Goal: Information Seeking & Learning: Learn about a topic

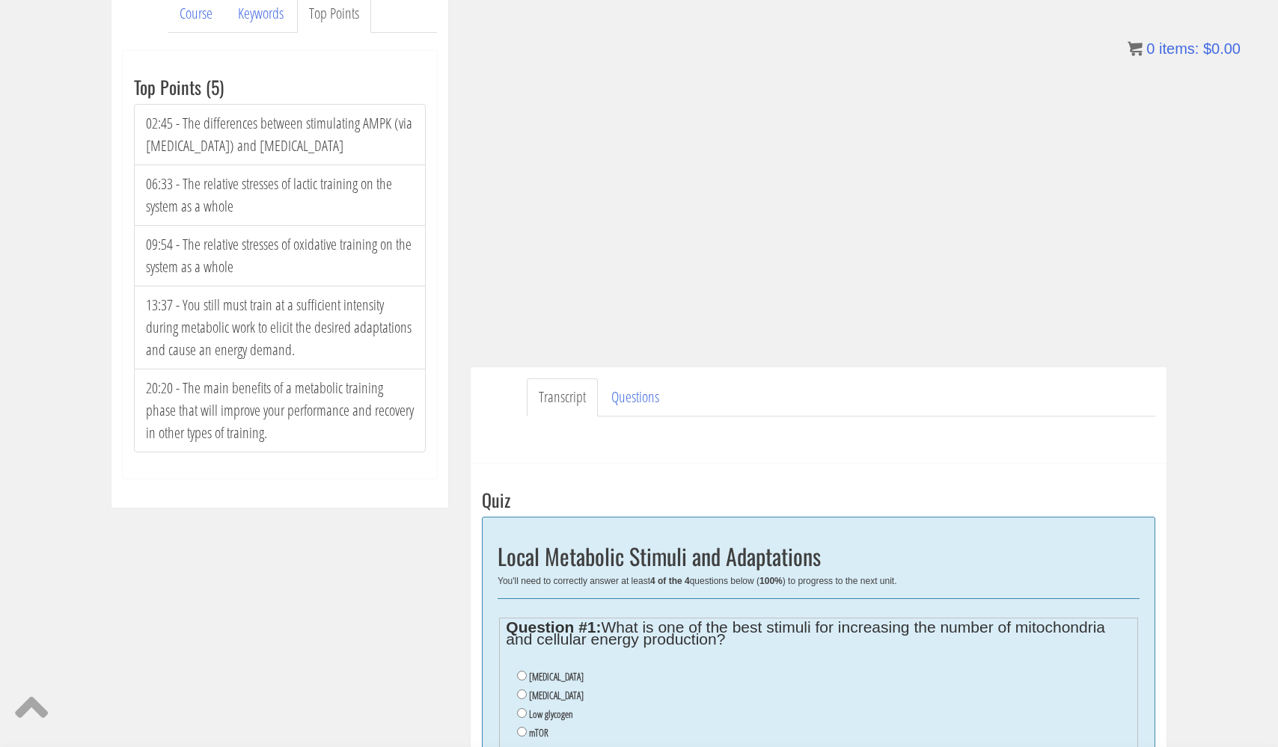
scroll to position [212, 0]
click at [521, 692] on input "Oxidative stress" at bounding box center [522, 695] width 10 height 10
radio input "true"
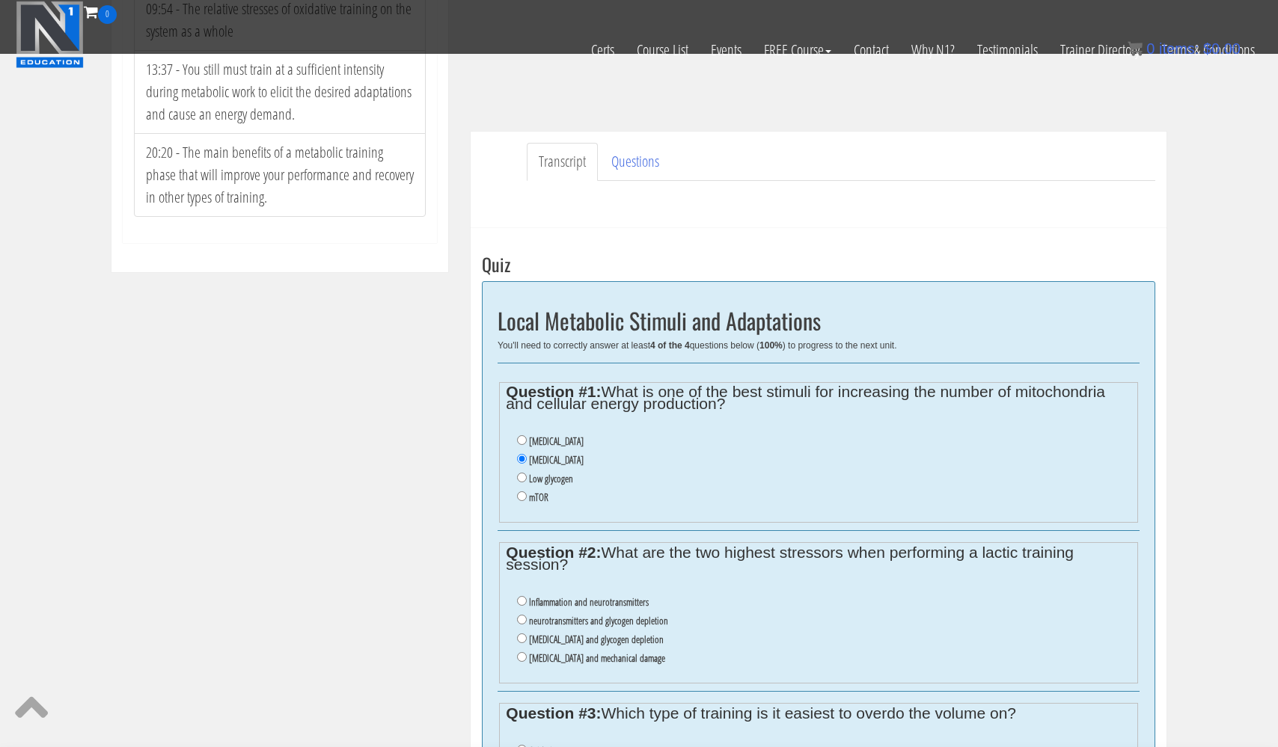
scroll to position [354, 0]
click at [521, 634] on input "lactic acid and glycogen depletion" at bounding box center [522, 639] width 10 height 10
radio input "true"
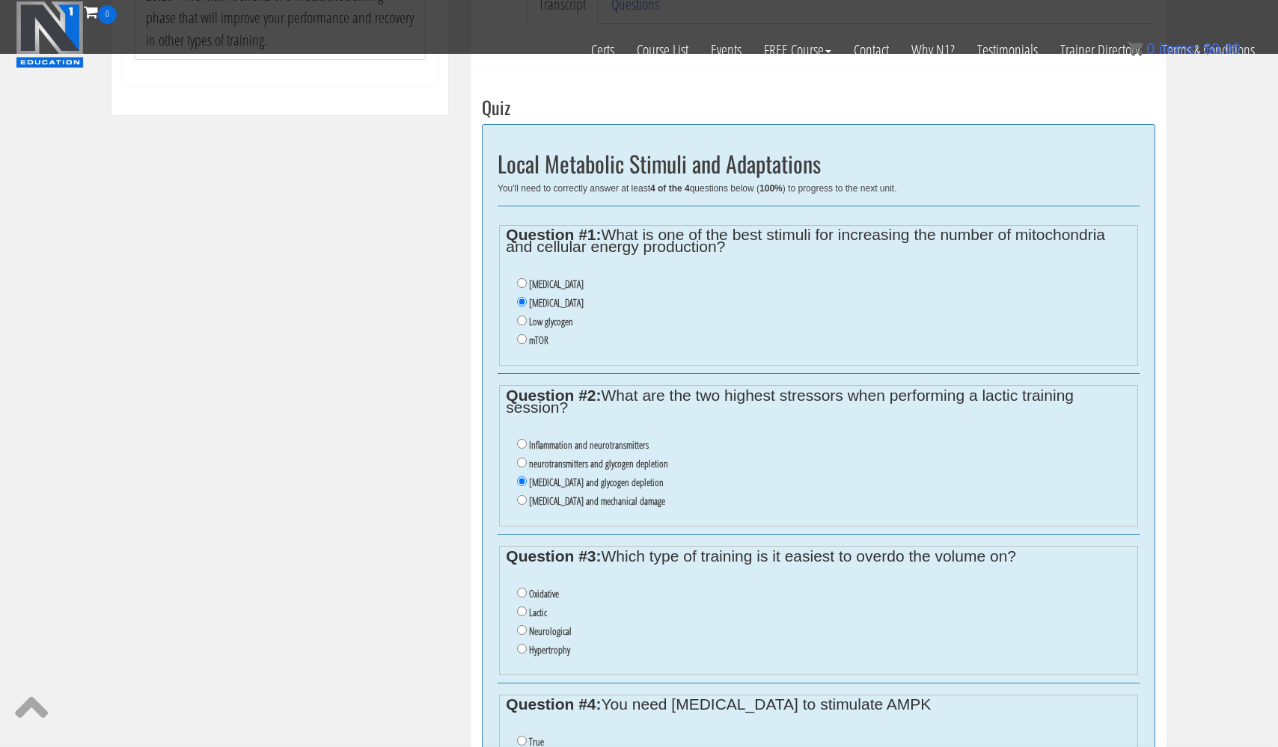
scroll to position [512, 0]
click at [521, 586] on input "Oxidative" at bounding box center [522, 591] width 10 height 10
radio input "true"
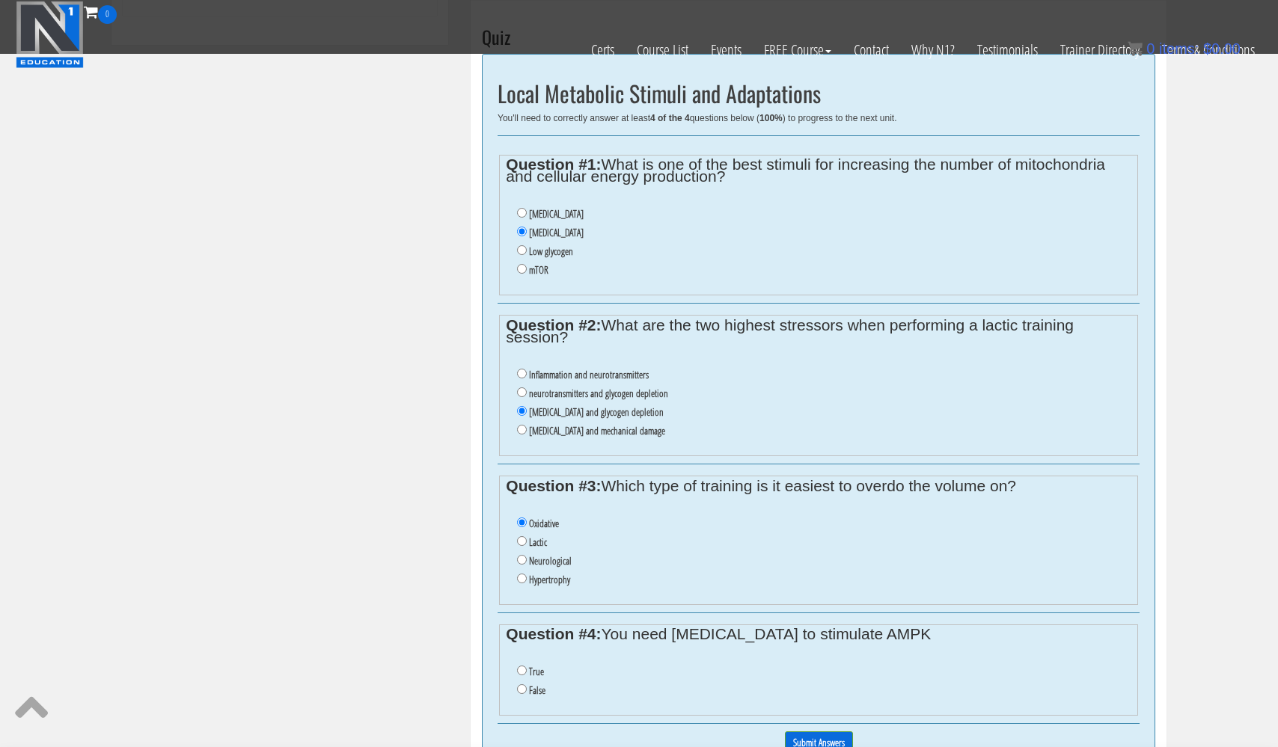
scroll to position [603, 0]
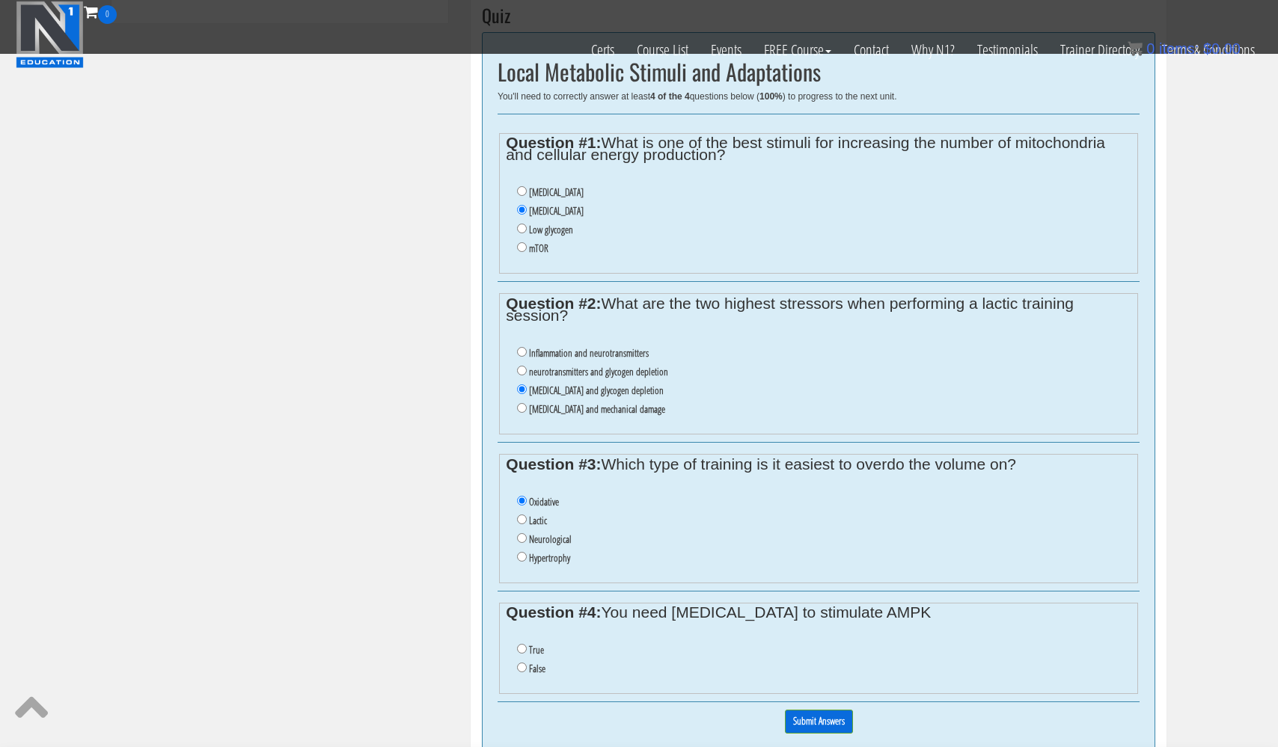
click at [521, 663] on input "False" at bounding box center [522, 668] width 10 height 10
radio input "true"
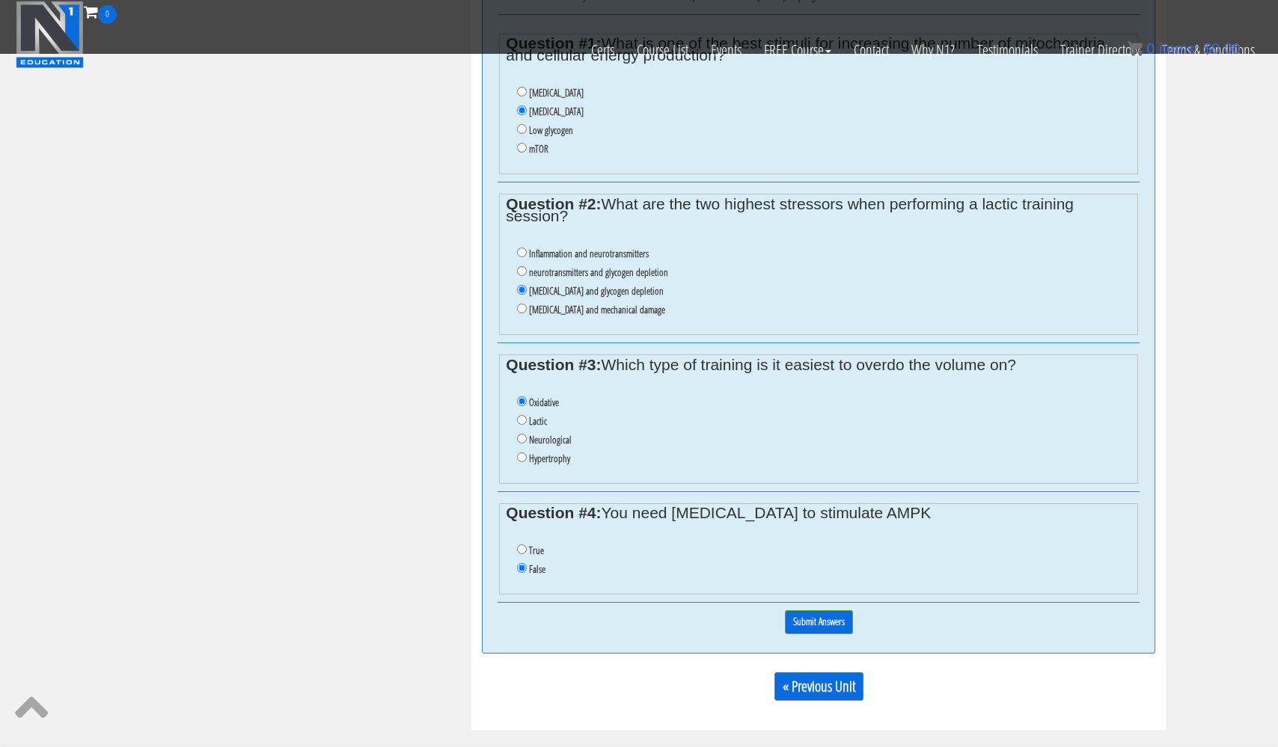
scroll to position [705, 0]
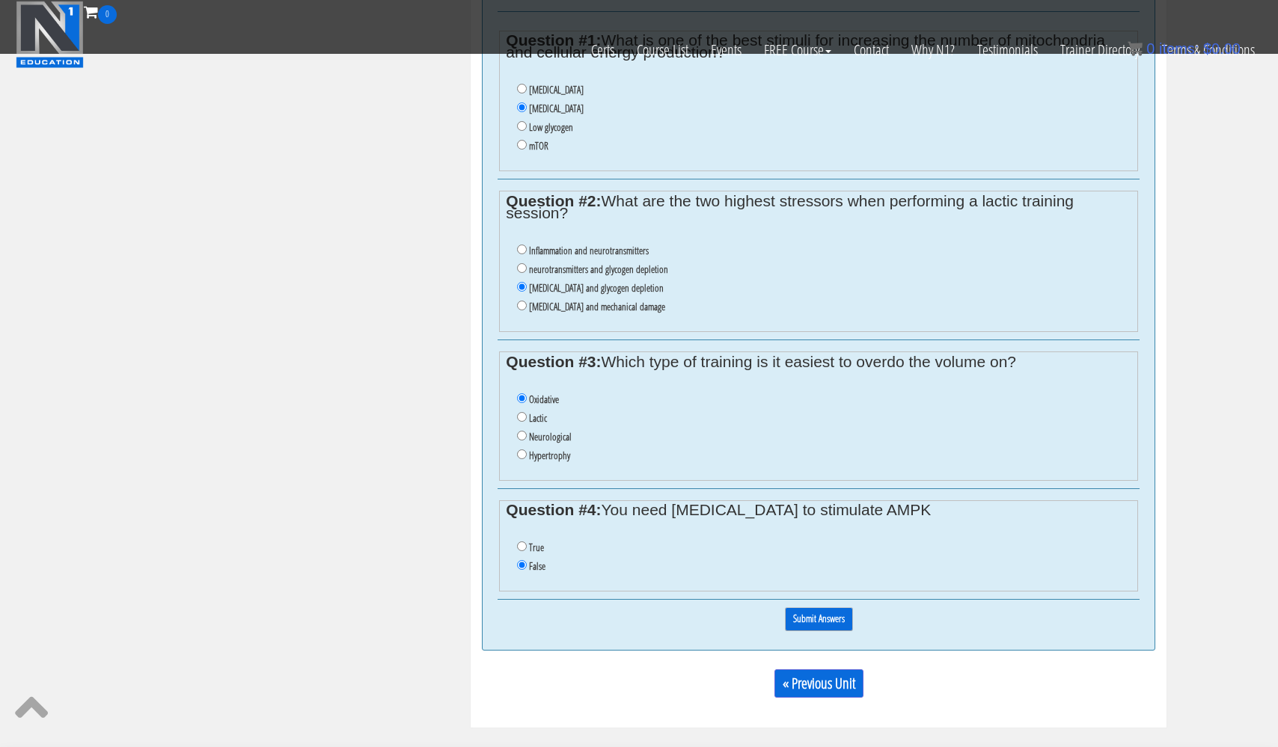
click at [827, 607] on input "Submit Answers" at bounding box center [819, 618] width 68 height 23
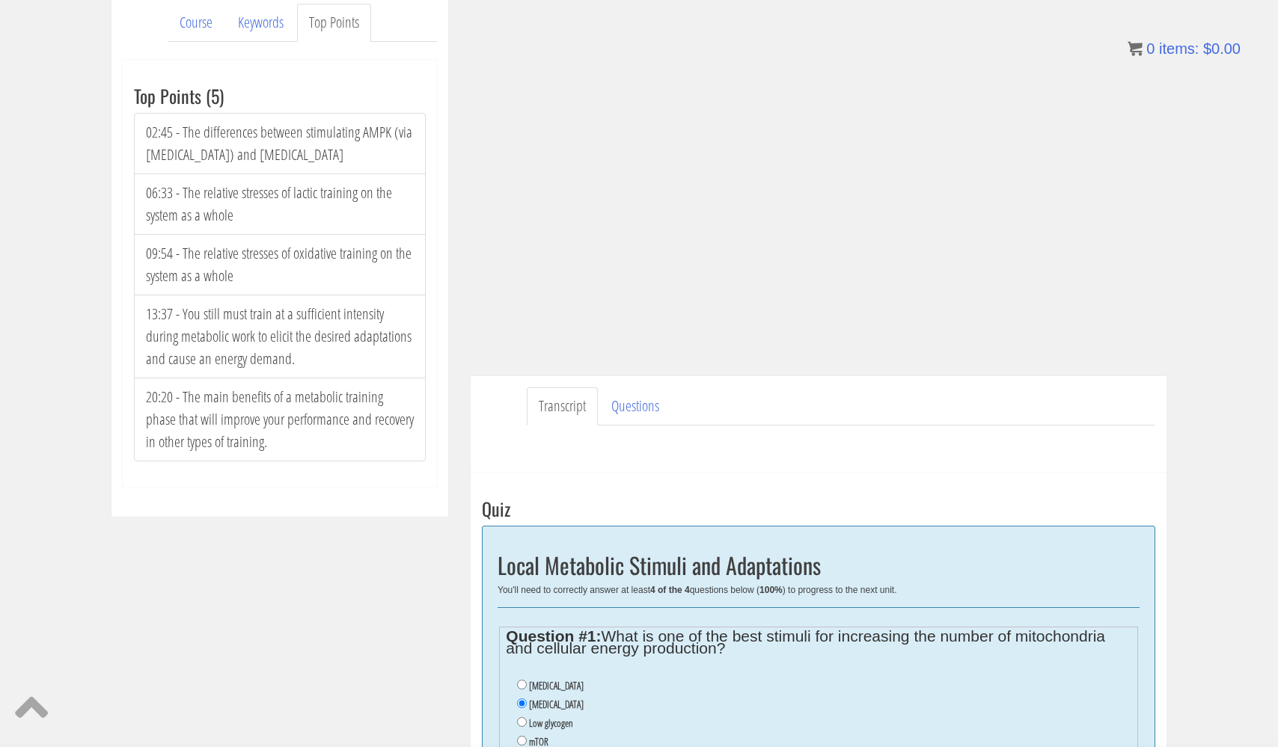
scroll to position [206, 0]
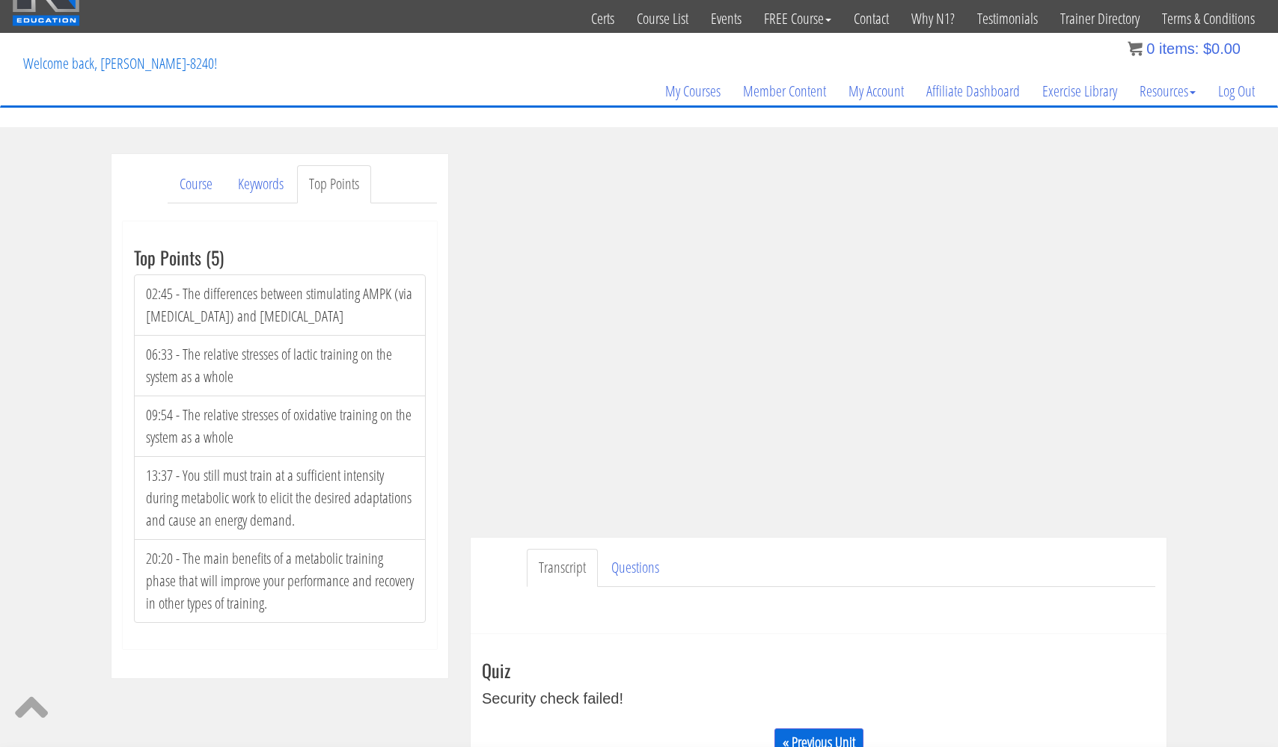
scroll to position [25, 0]
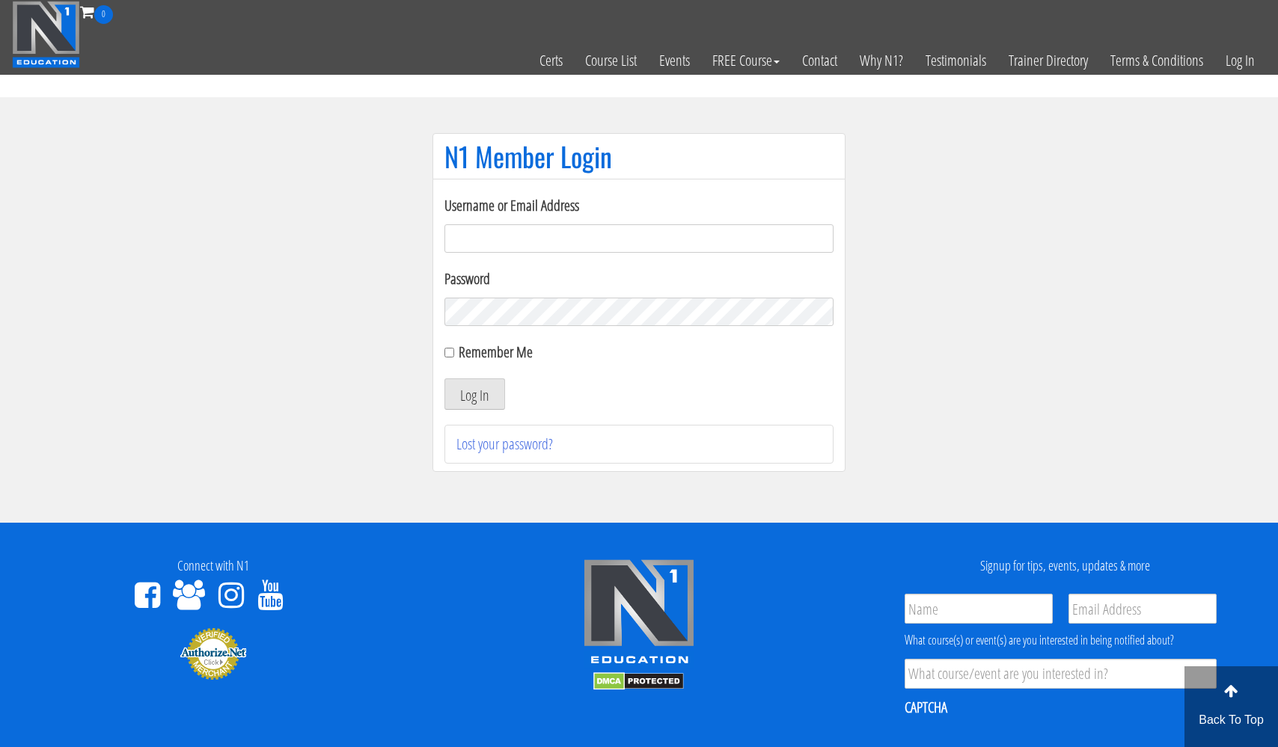
type input "[EMAIL_ADDRESS][DOMAIN_NAME]"
click at [474, 394] on button "Log In" at bounding box center [474, 394] width 61 height 31
click at [485, 390] on button "Log In" at bounding box center [474, 394] width 61 height 31
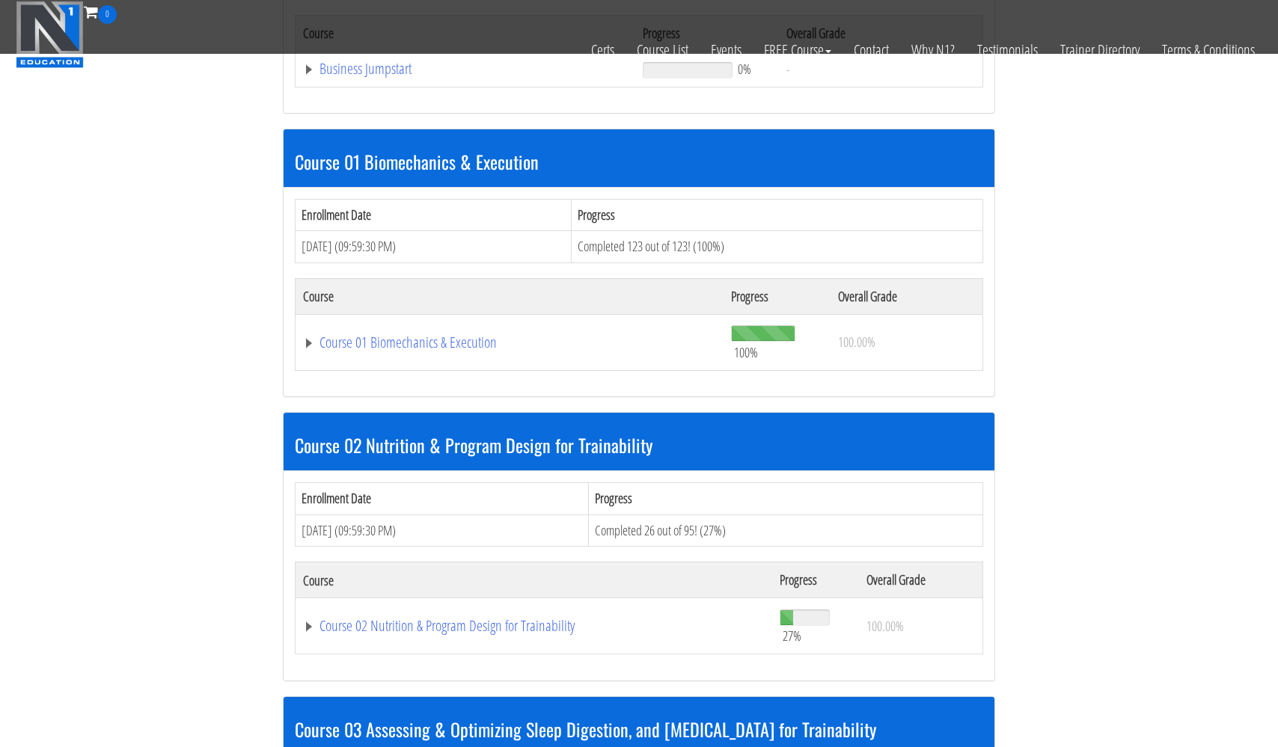
scroll to position [627, 0]
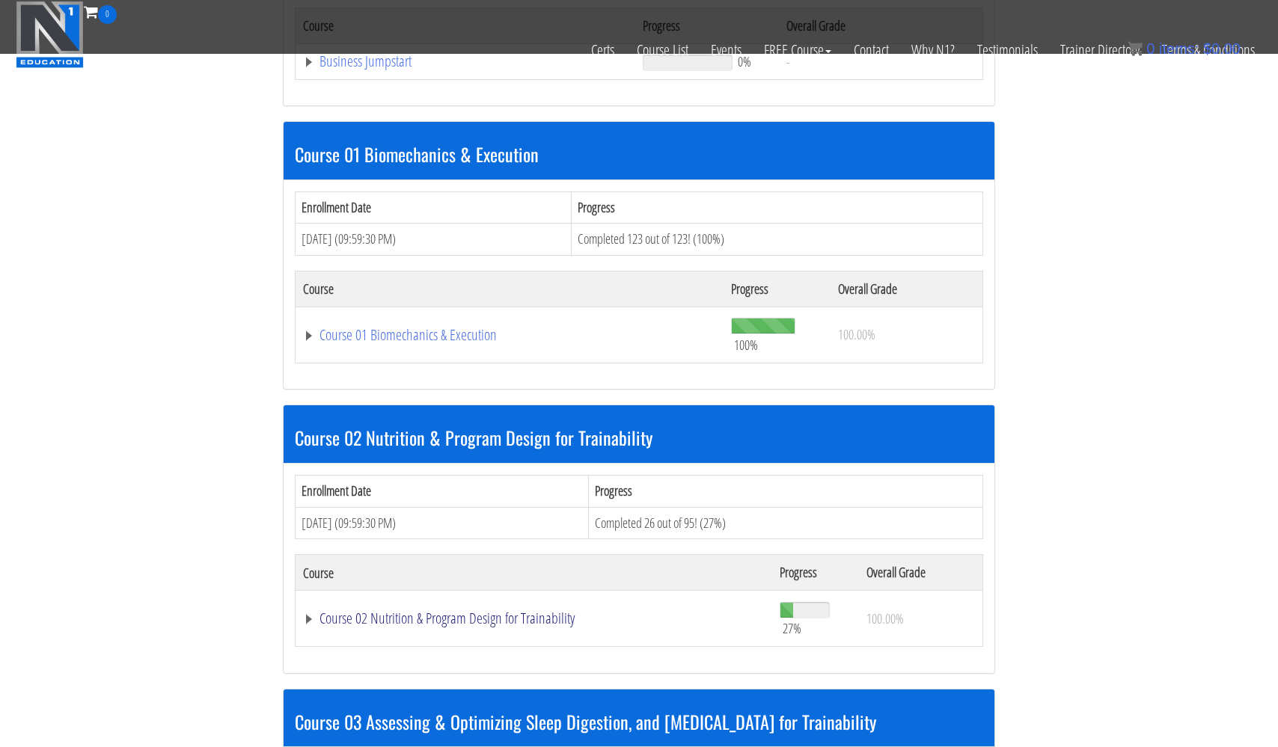
click at [373, 612] on link "Course 02 Nutrition & Program Design for Trainability" at bounding box center [534, 618] width 462 height 15
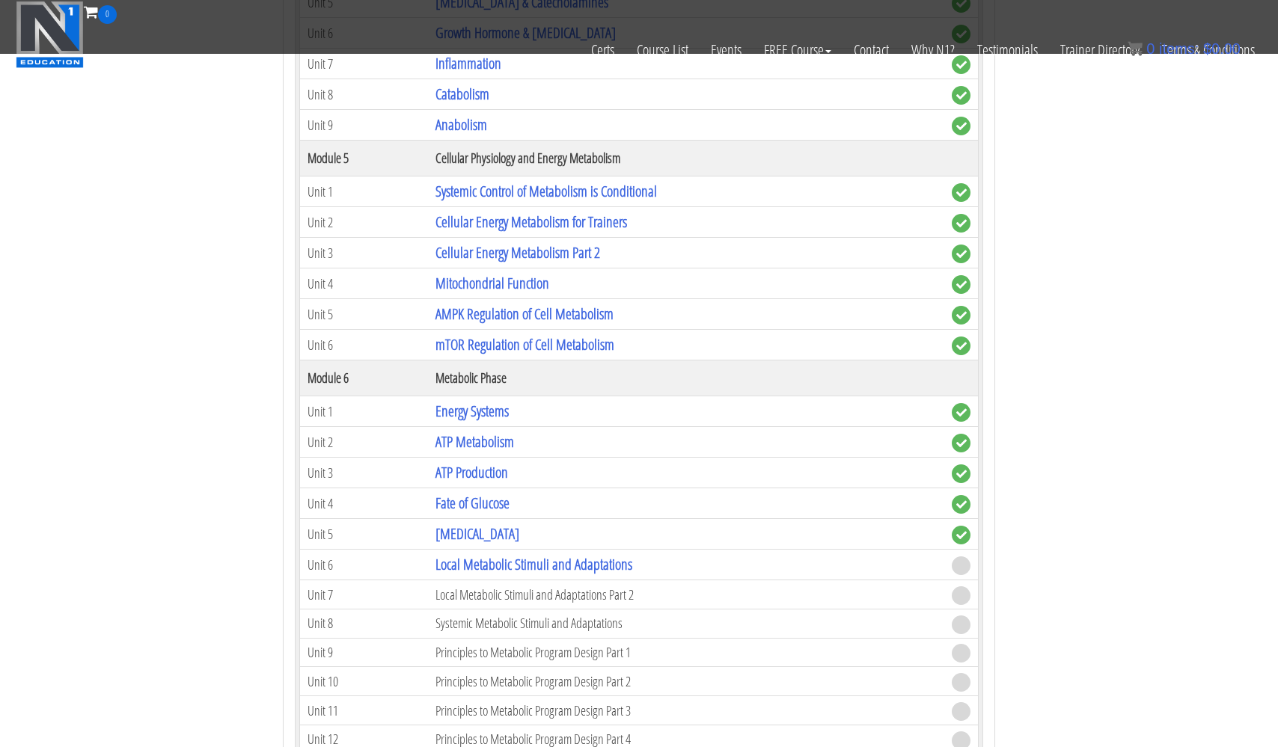
scroll to position [1745, 0]
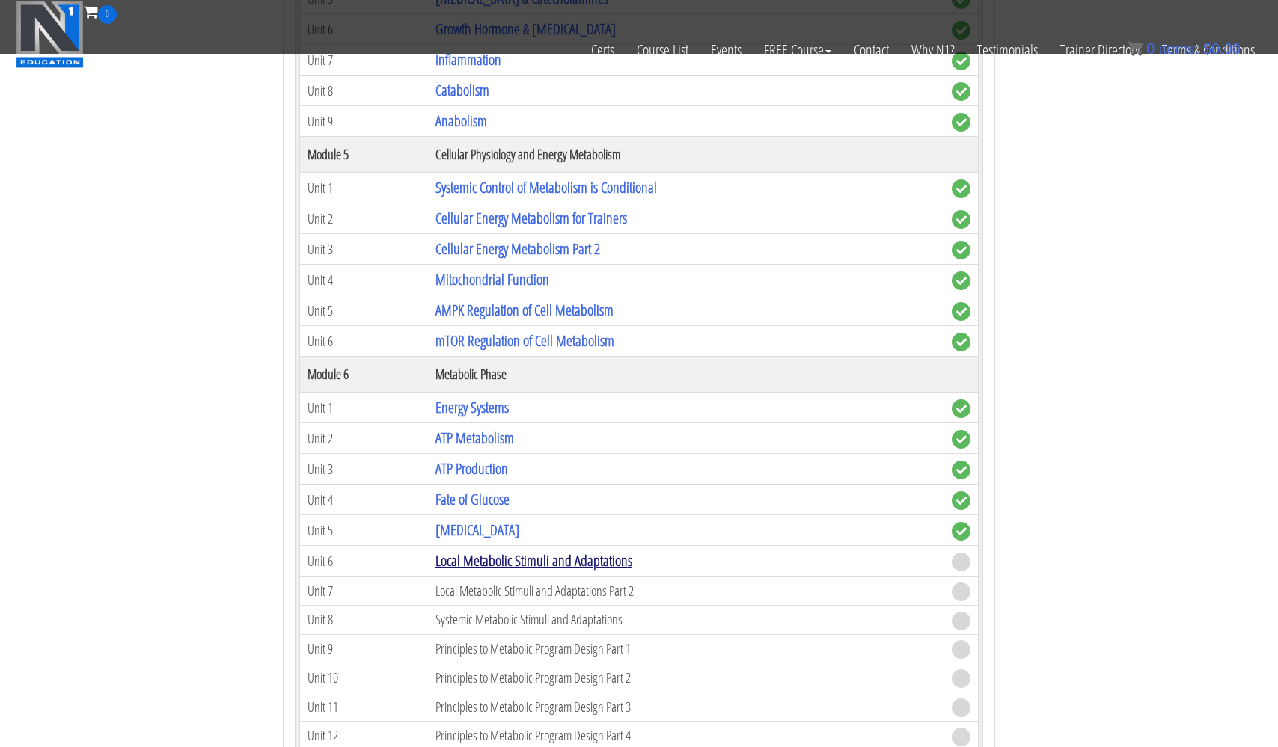
click at [471, 556] on link "Local Metabolic Stimuli and Adaptations" at bounding box center [533, 561] width 197 height 20
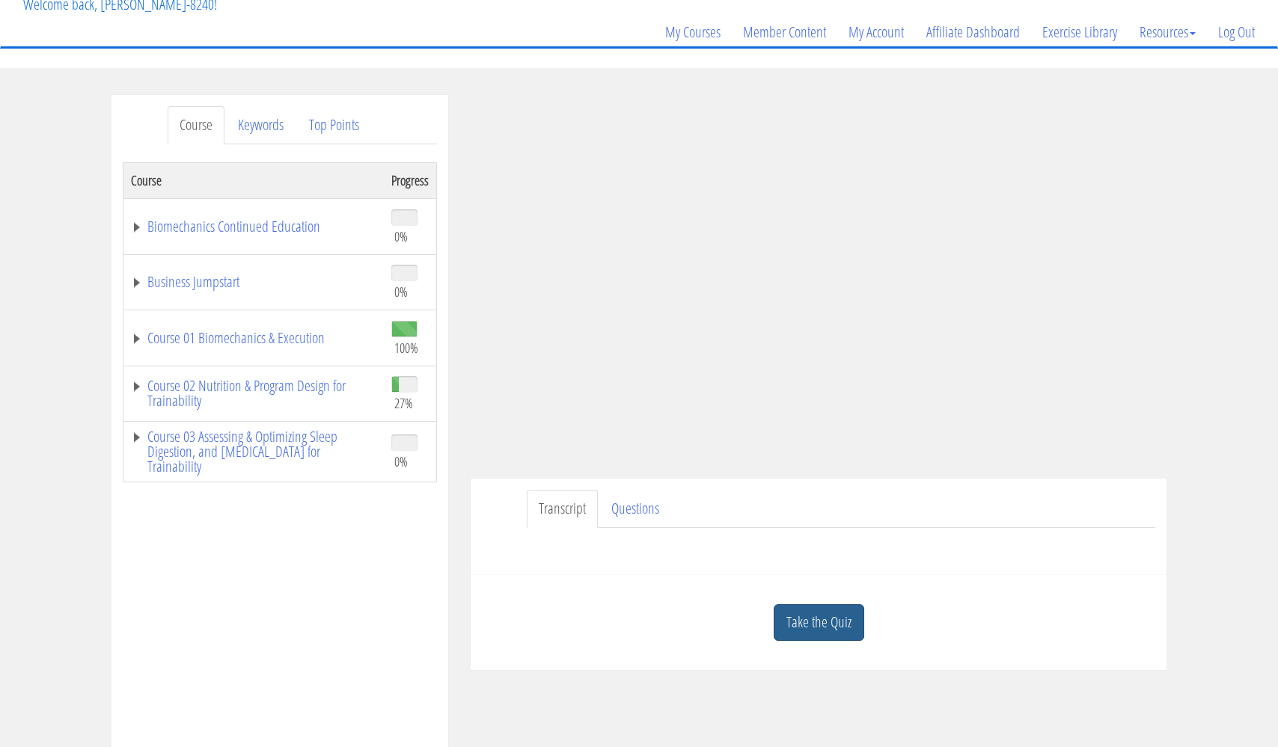
click at [821, 625] on link "Take the Quiz" at bounding box center [819, 622] width 91 height 37
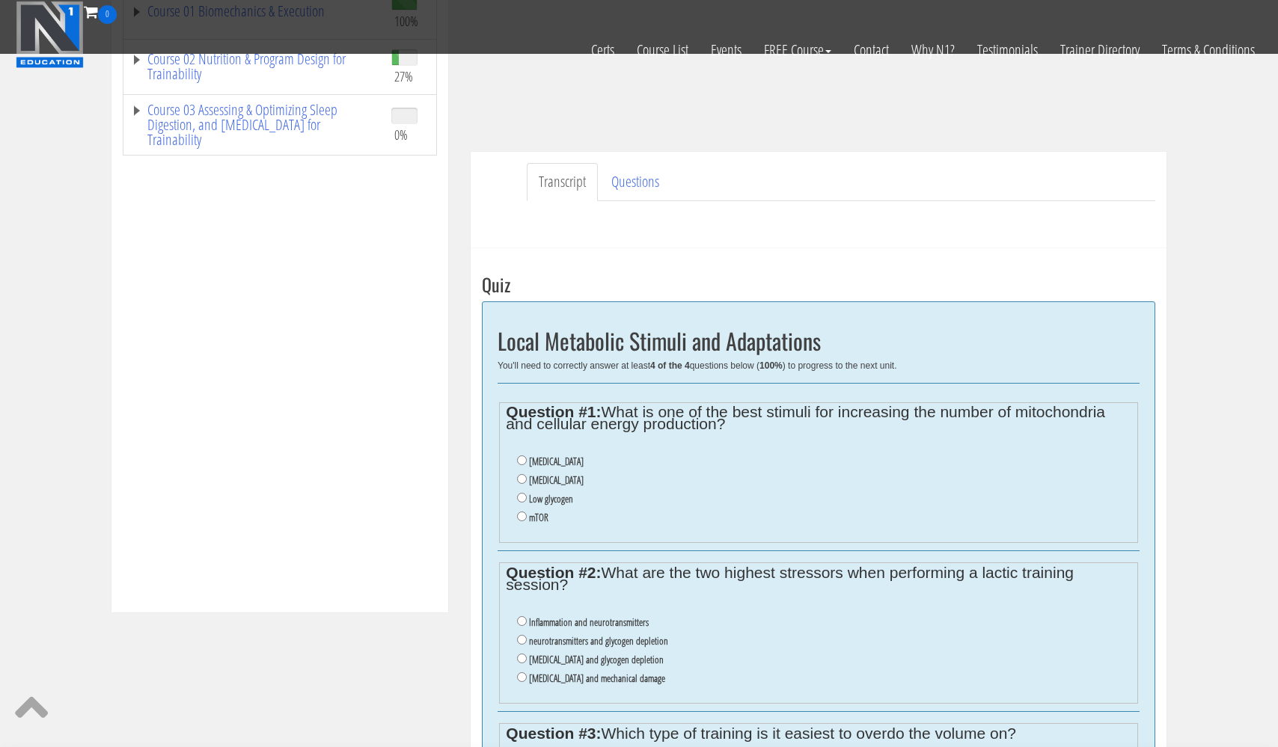
scroll to position [486, 0]
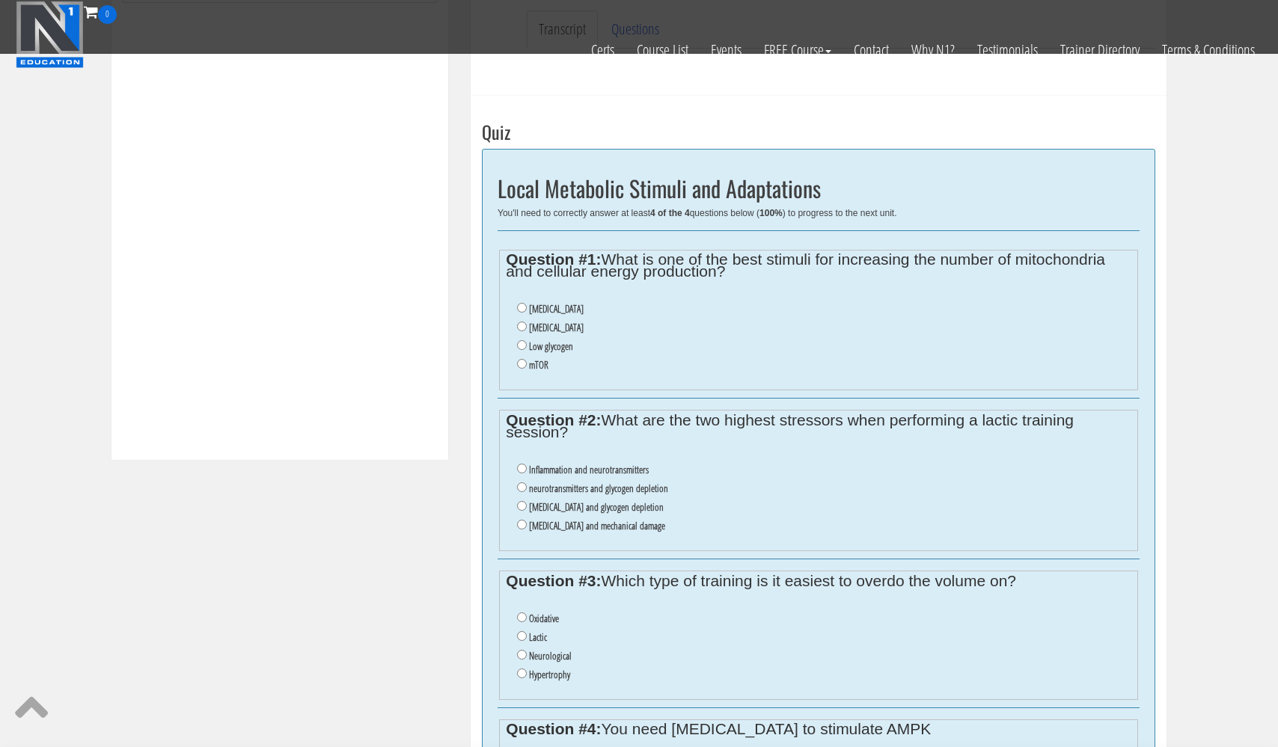
click at [523, 322] on input "Oxidative stress" at bounding box center [522, 327] width 10 height 10
radio input "true"
click at [527, 498] on li "lactic acid and glycogen depletion" at bounding box center [823, 507] width 613 height 19
click at [521, 501] on input "lactic acid and glycogen depletion" at bounding box center [522, 506] width 10 height 10
radio input "true"
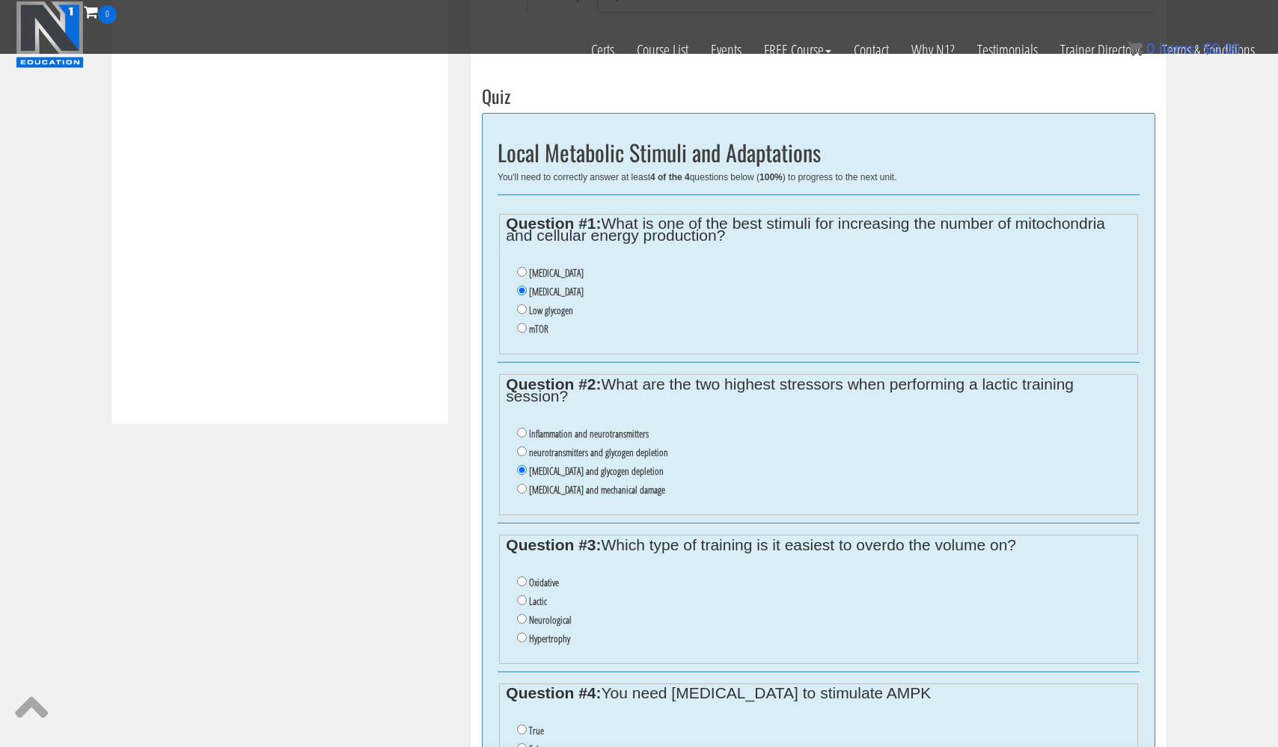
scroll to position [527, 0]
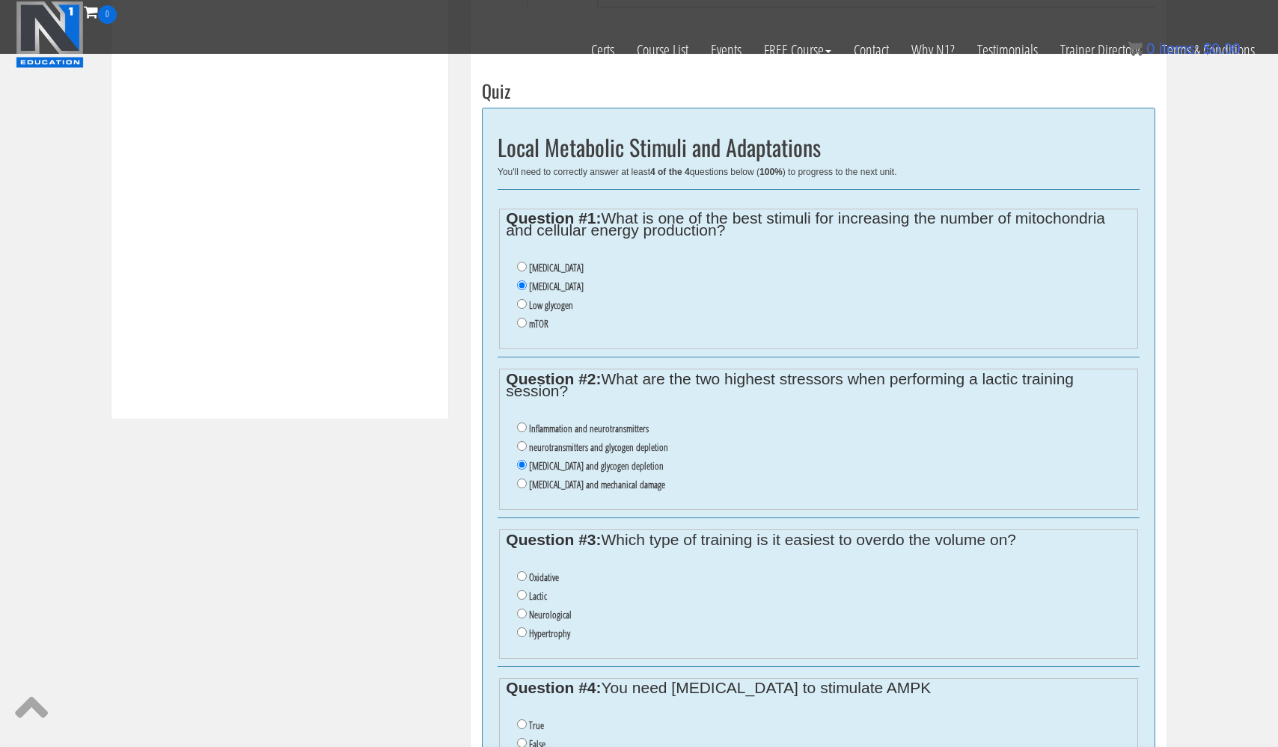
click at [523, 572] on input "Oxidative" at bounding box center [522, 577] width 10 height 10
radio input "true"
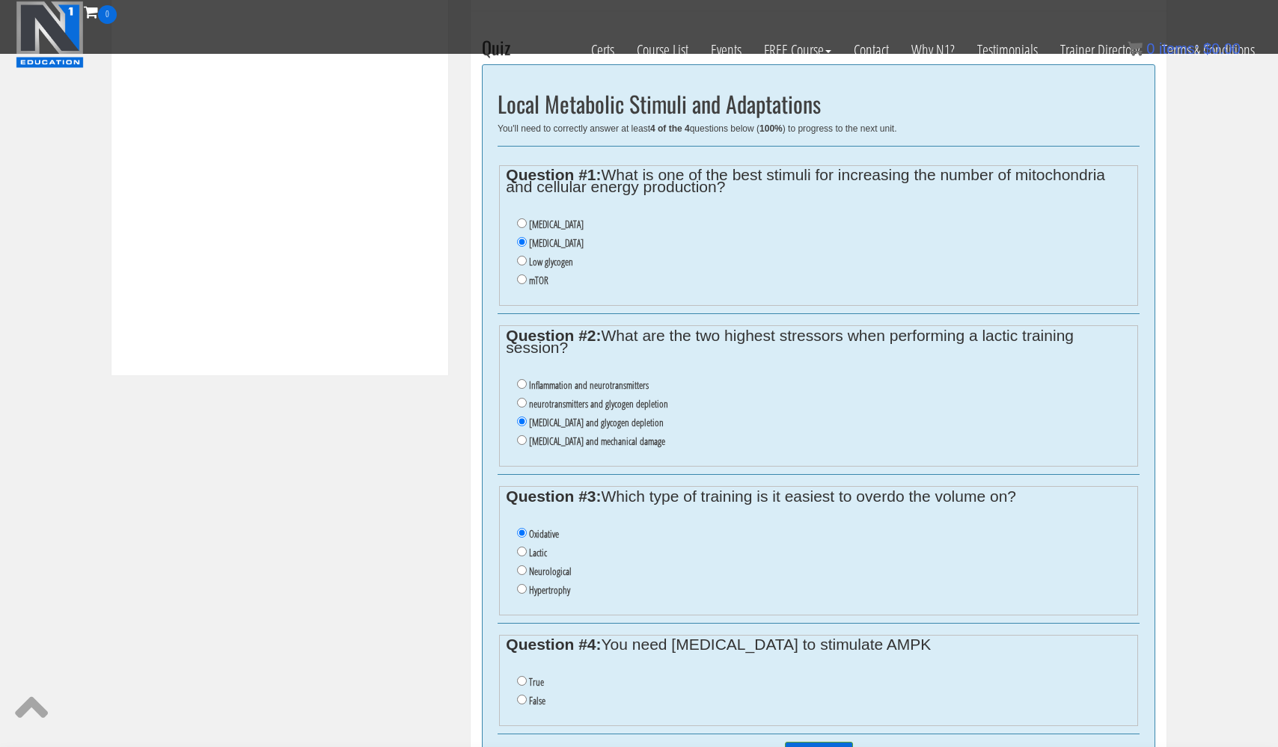
scroll to position [574, 0]
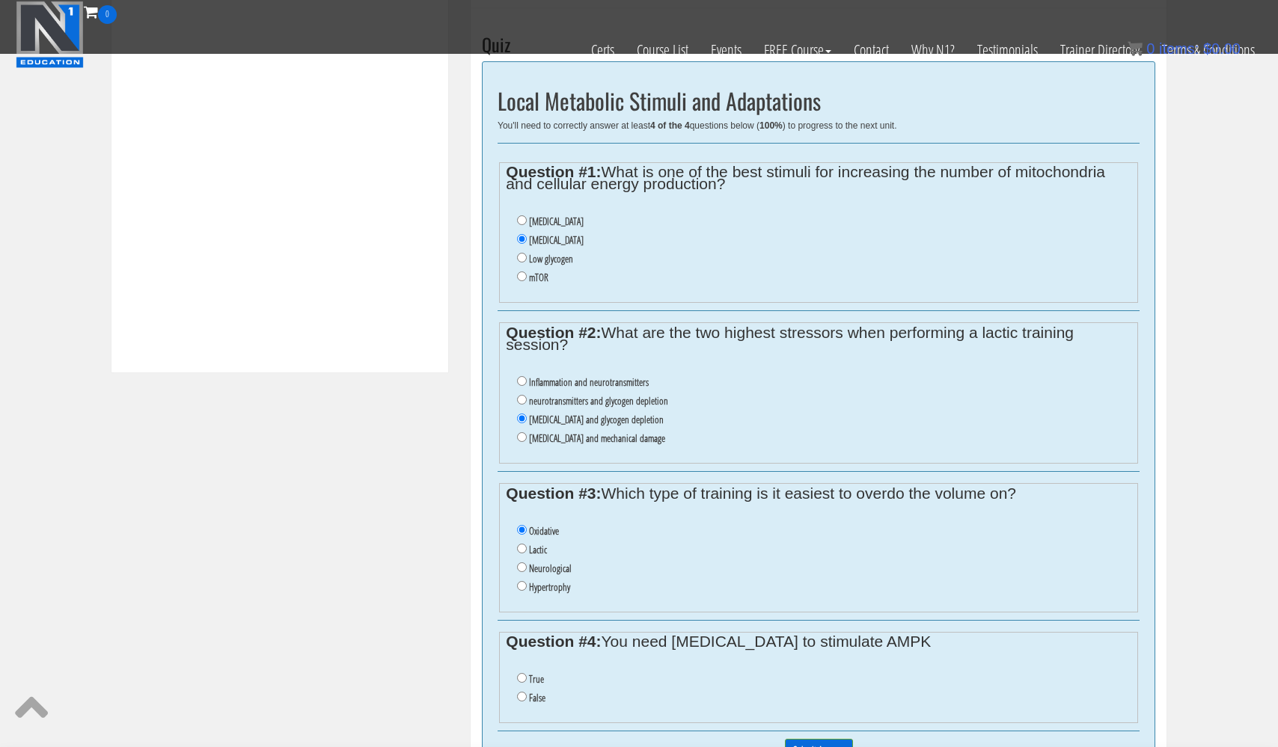
click at [523, 692] on input "False" at bounding box center [522, 697] width 10 height 10
radio input "true"
click at [800, 739] on input "Submit Answers" at bounding box center [819, 750] width 68 height 23
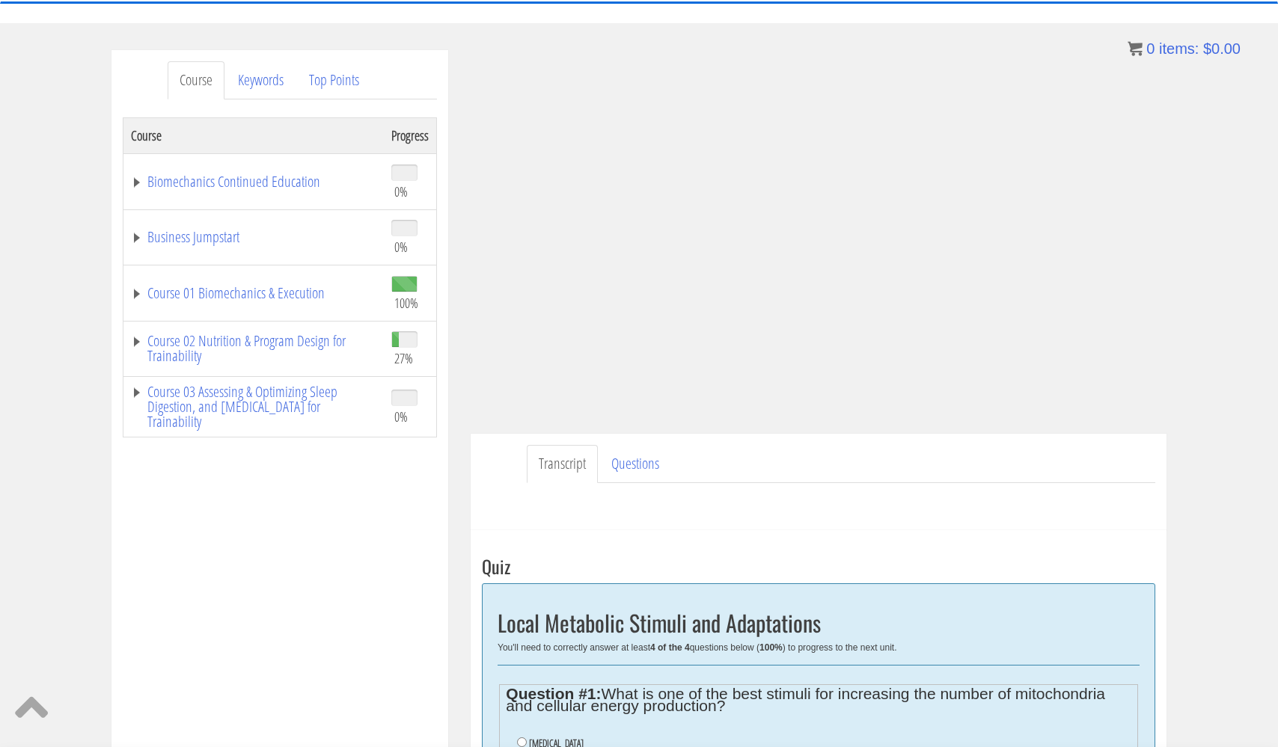
scroll to position [144, 0]
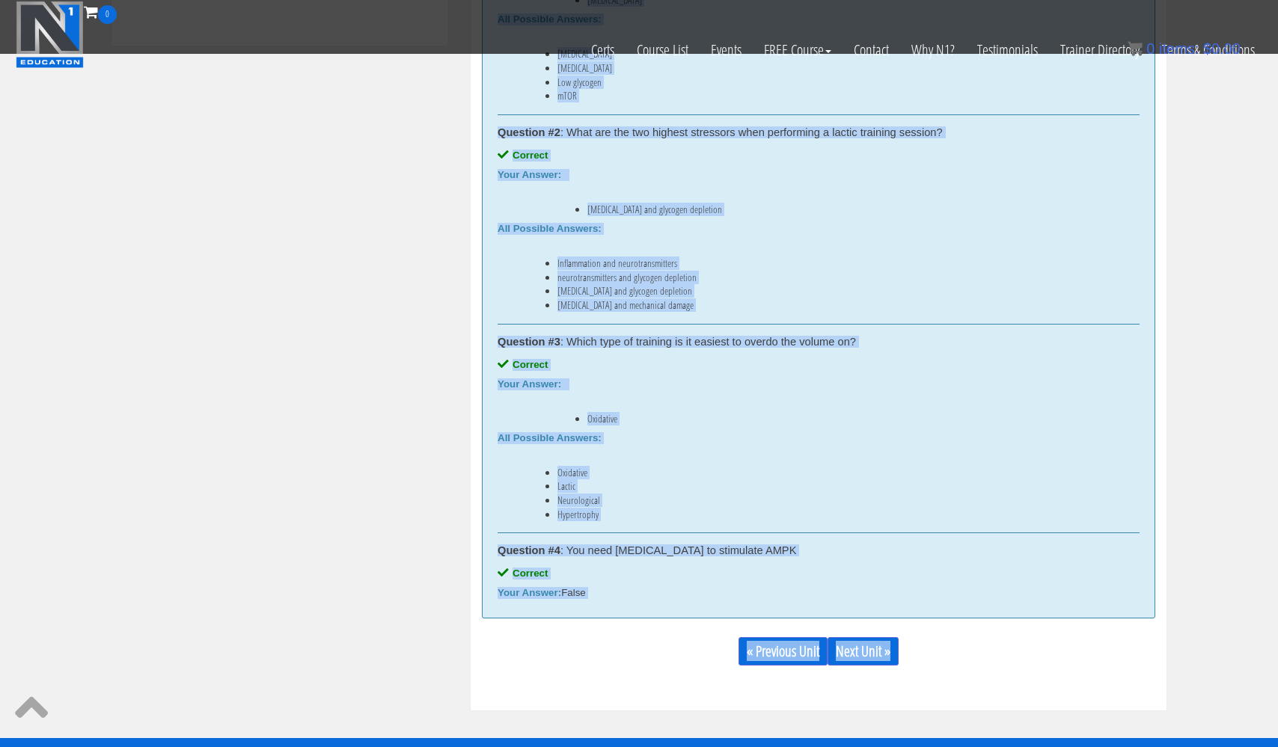
scroll to position [943, 0]
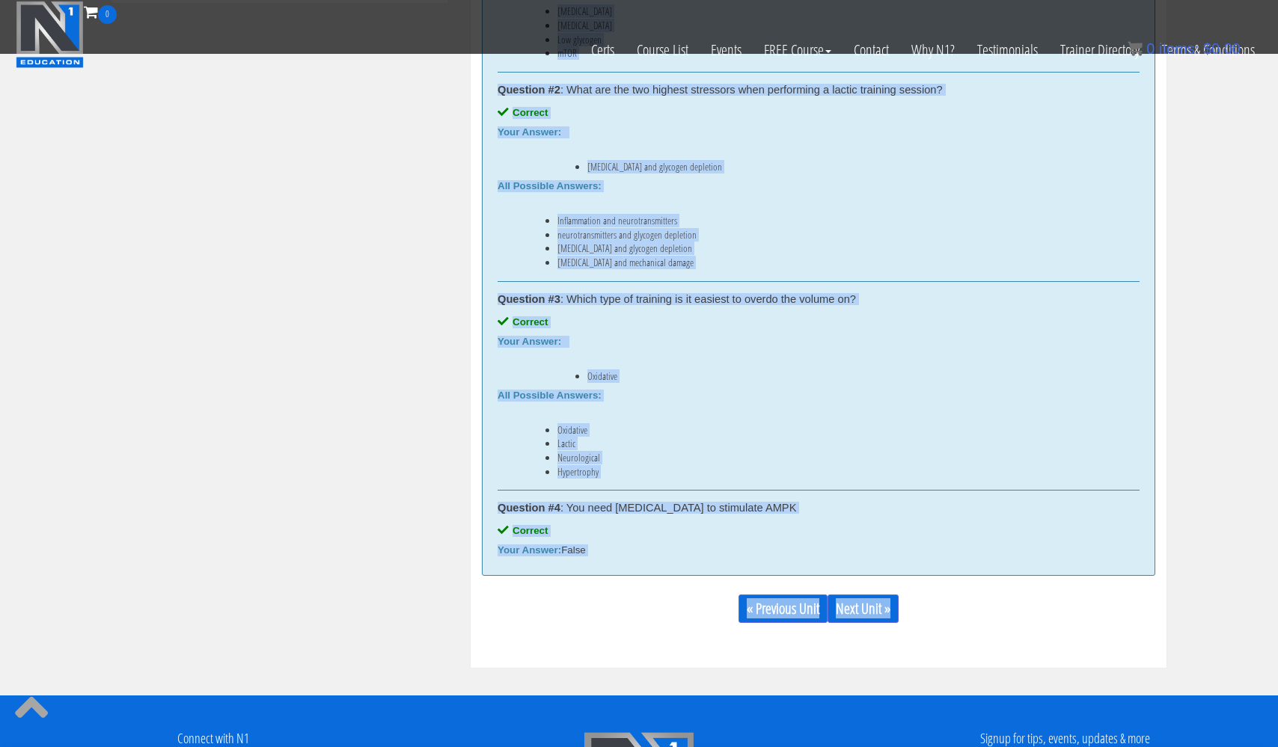
drag, startPoint x: 498, startPoint y: 245, endPoint x: 595, endPoint y: 548, distance: 318.0
click at [595, 548] on div "Correct answers for: Local Metabolic Stimuli and Adaptations Question #1 : What…" at bounding box center [818, 198] width 673 height 756
copy div "Correct answers for: Local Metabolic Stimuli and Adaptations Question #1 : What…"
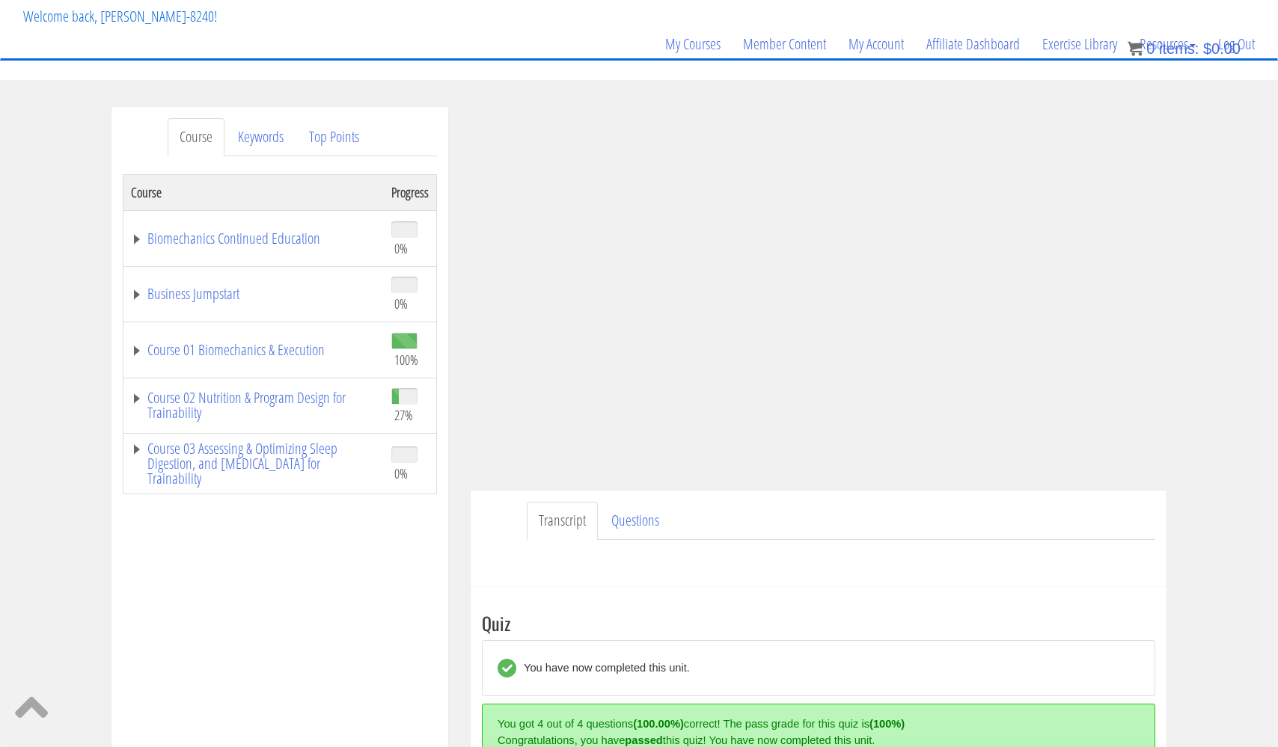
scroll to position [71, 0]
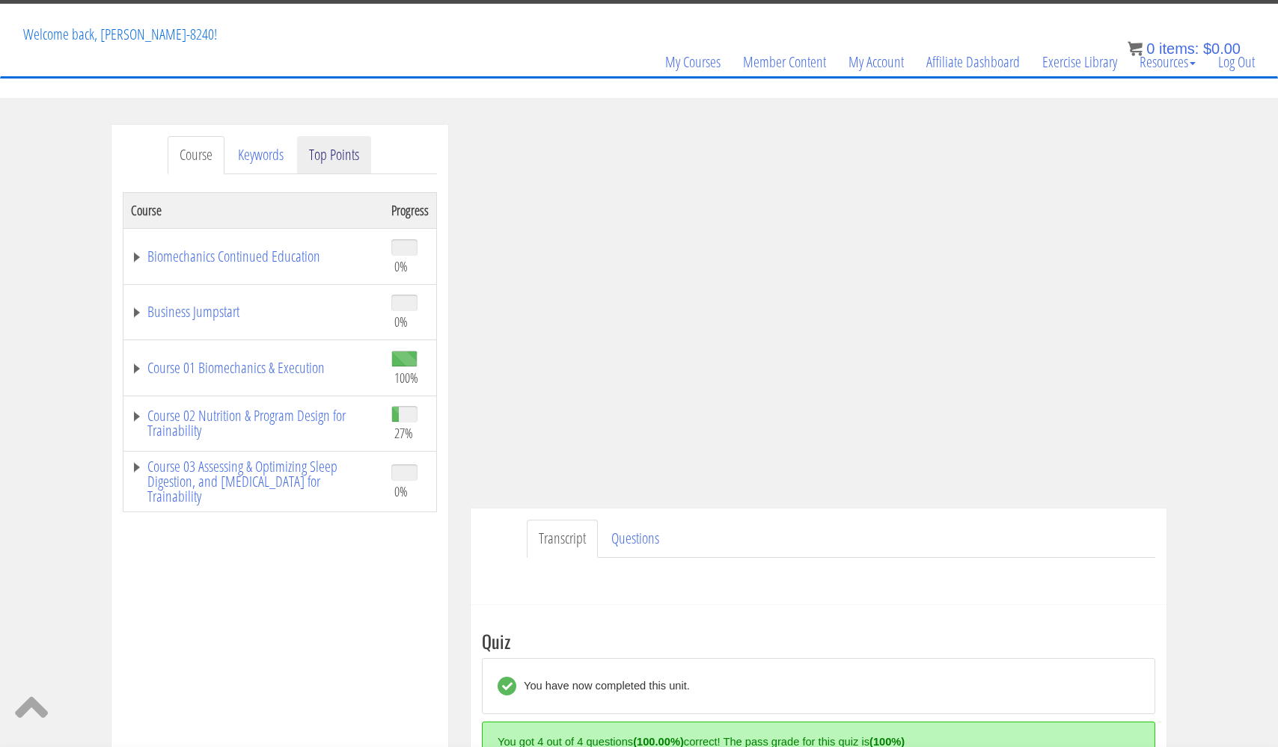
click at [344, 154] on link "Top Points" at bounding box center [334, 155] width 74 height 38
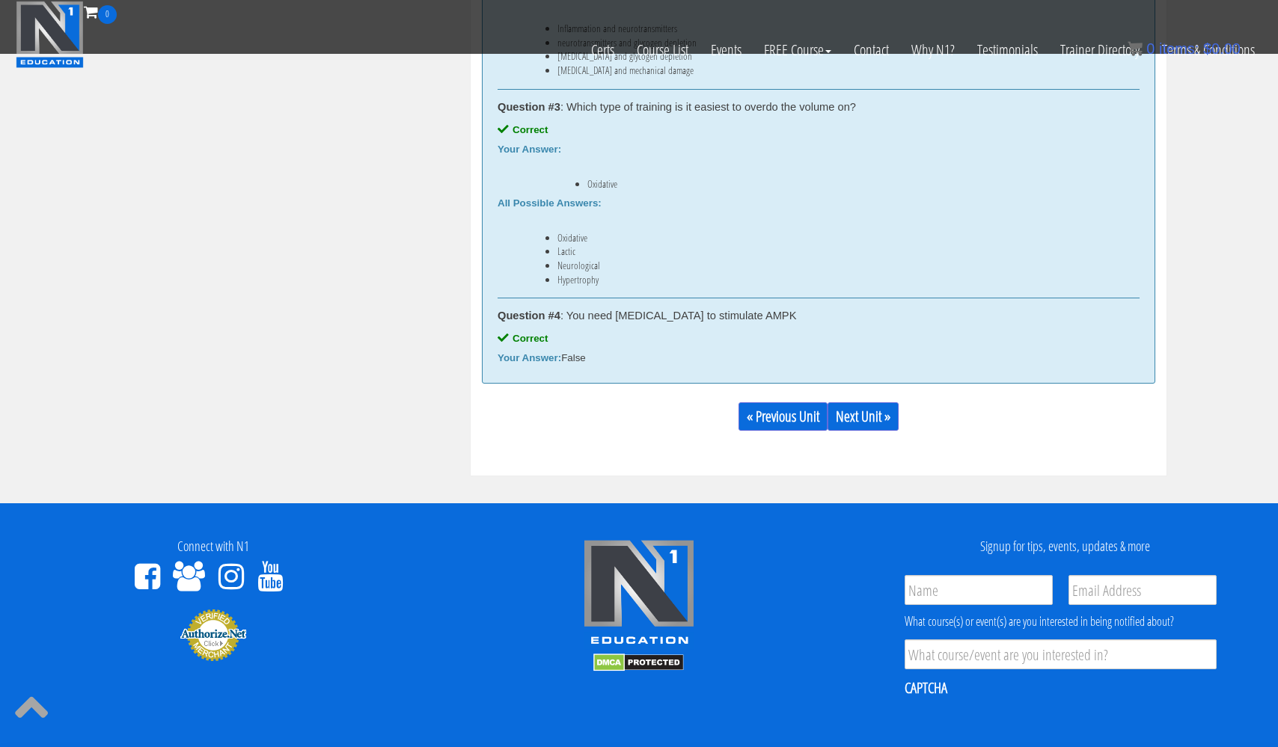
scroll to position [1236, 0]
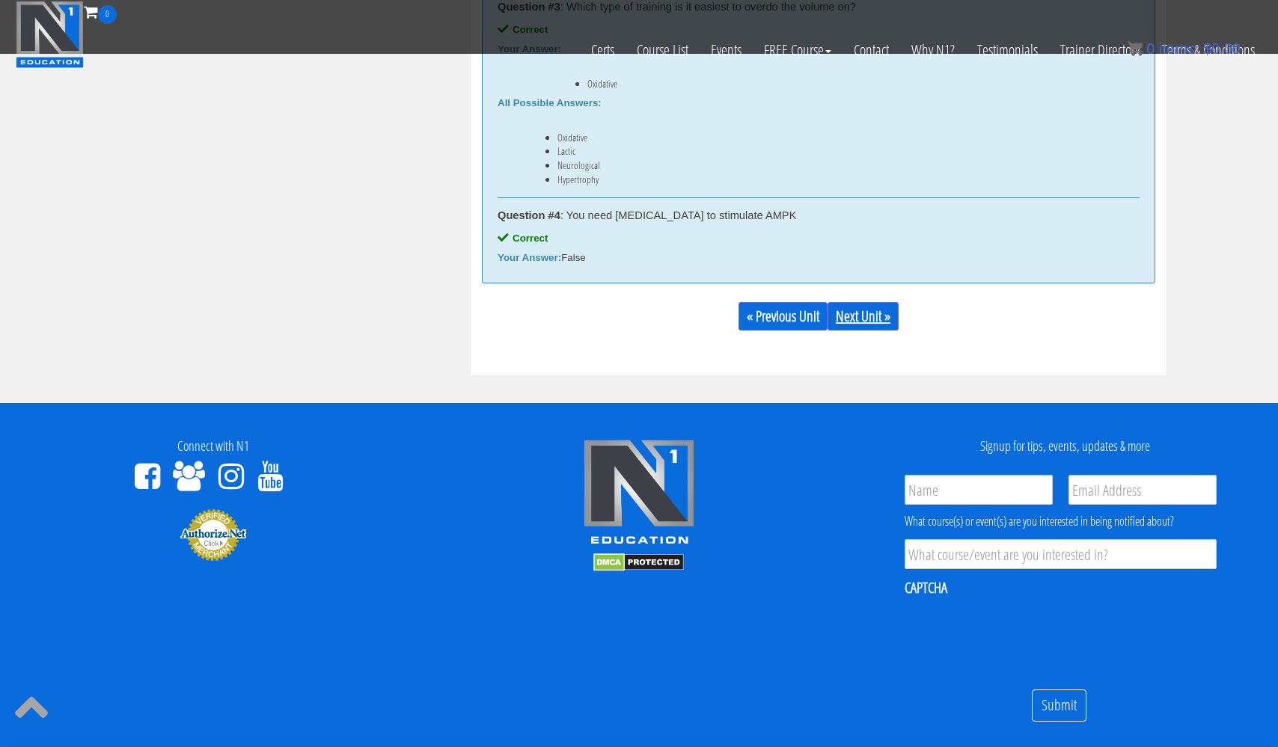
click at [854, 319] on link "Next Unit »" at bounding box center [862, 316] width 71 height 28
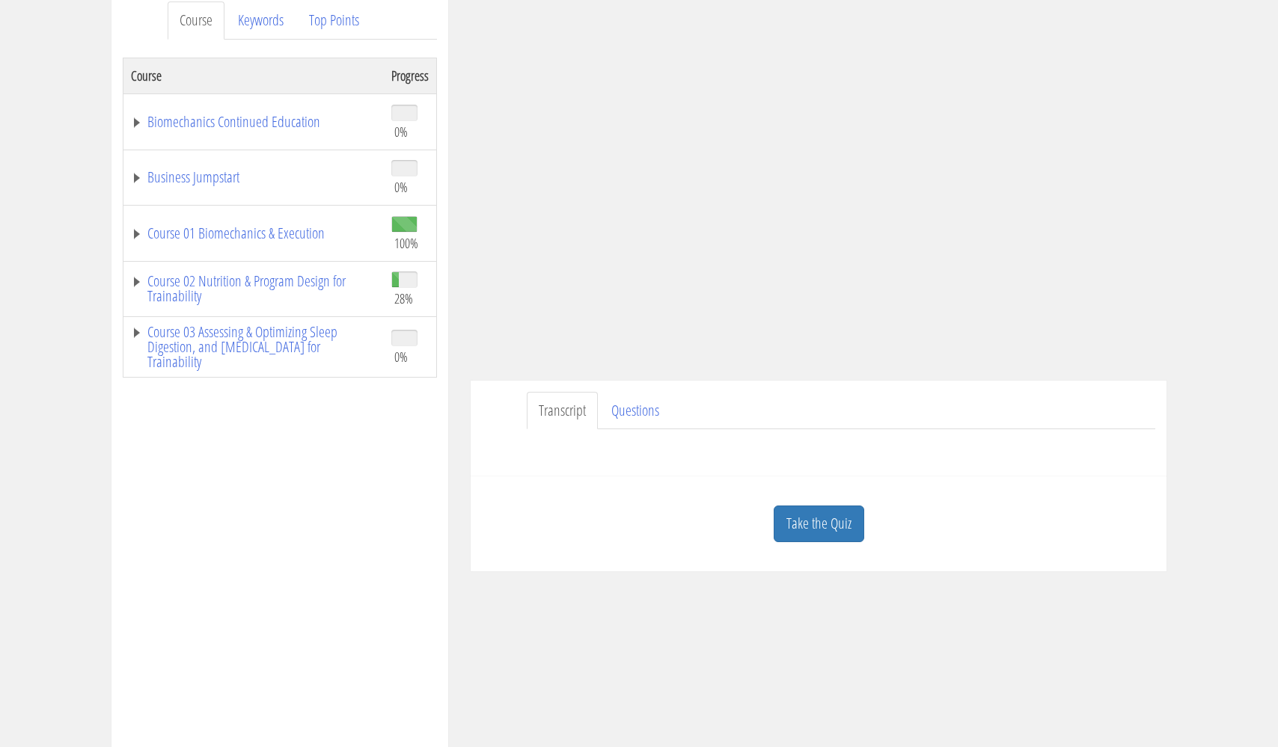
scroll to position [247, 0]
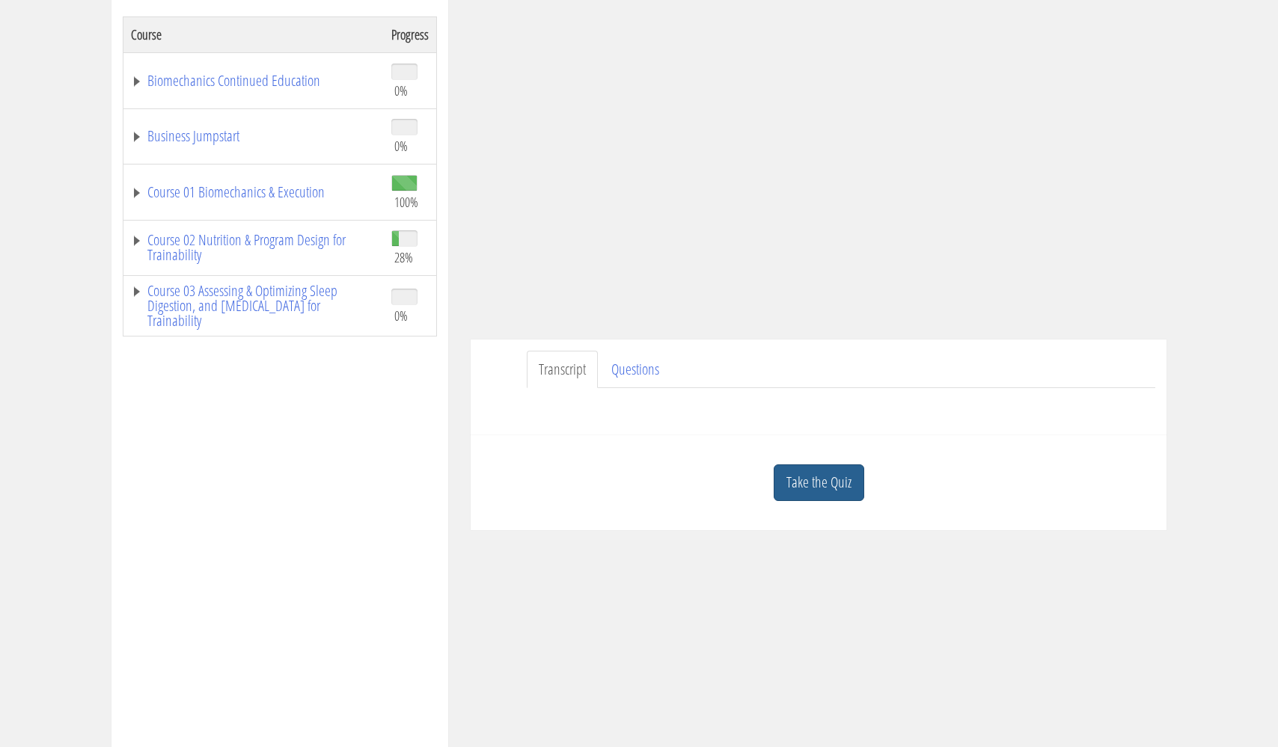
click at [826, 485] on link "Take the Quiz" at bounding box center [819, 483] width 91 height 37
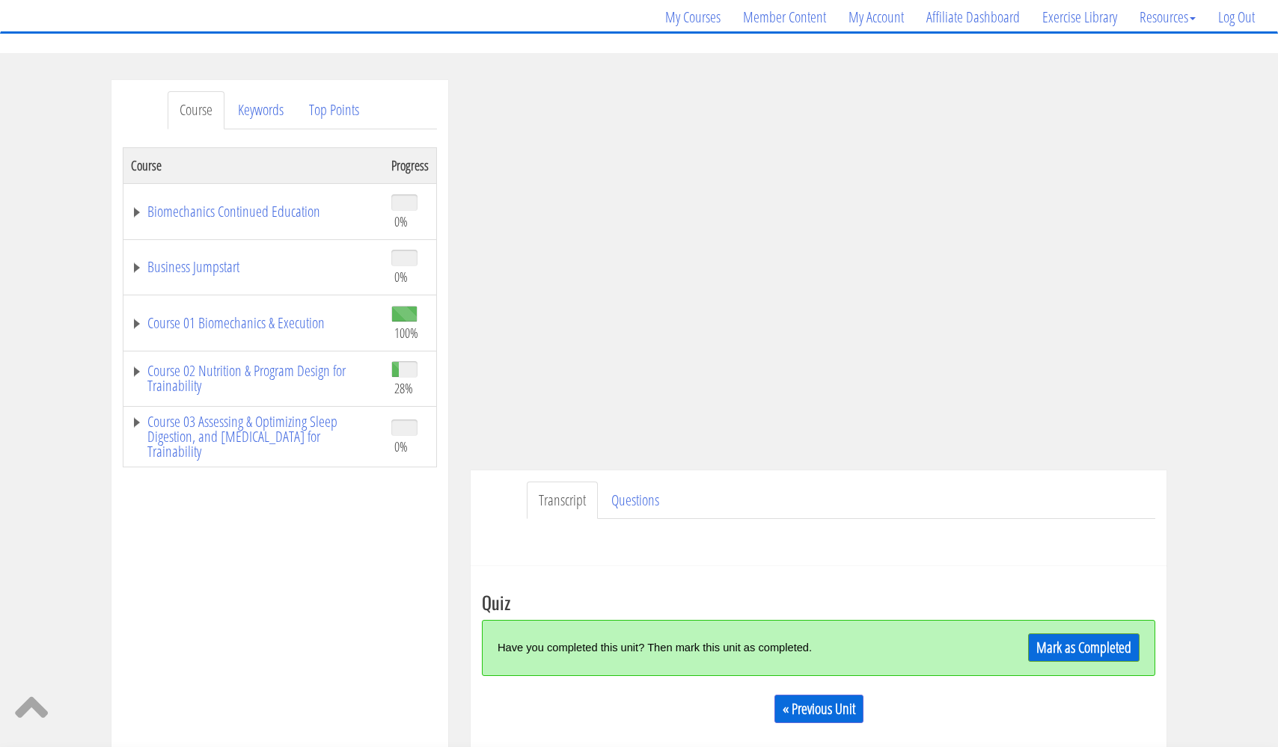
scroll to position [101, 0]
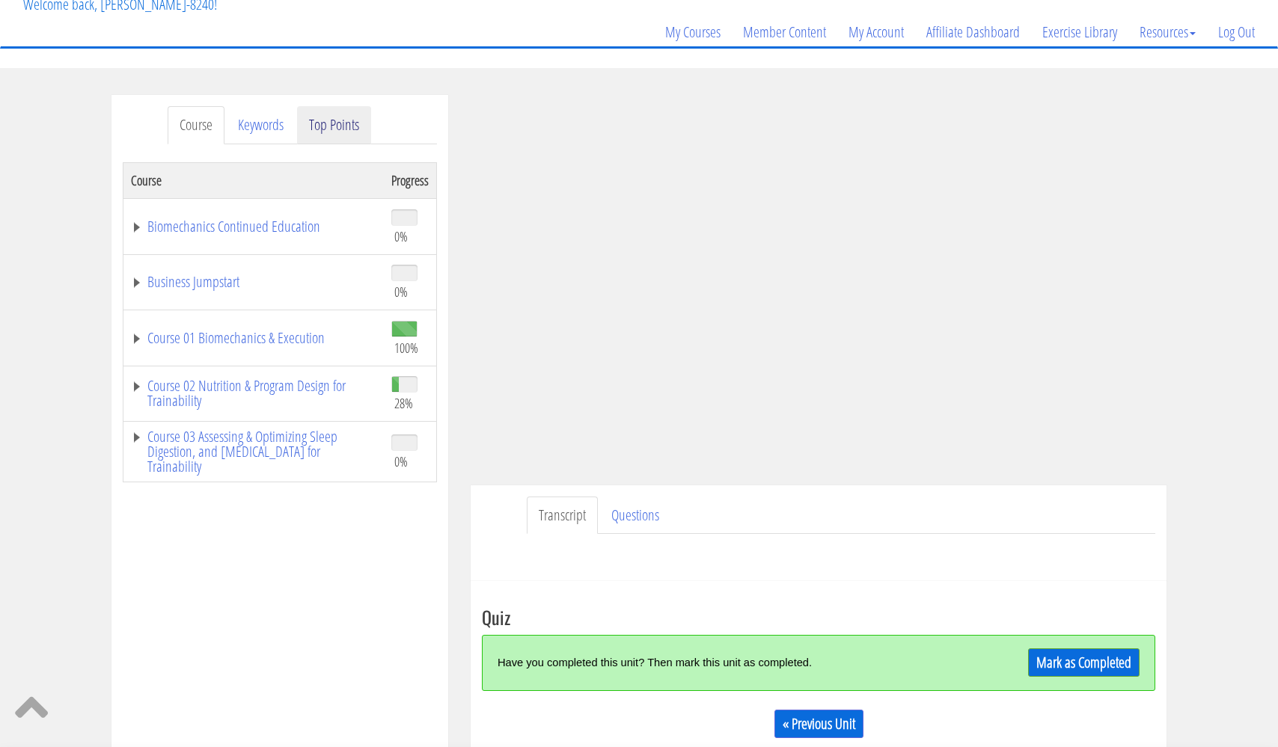
click at [349, 121] on link "Top Points" at bounding box center [334, 125] width 74 height 38
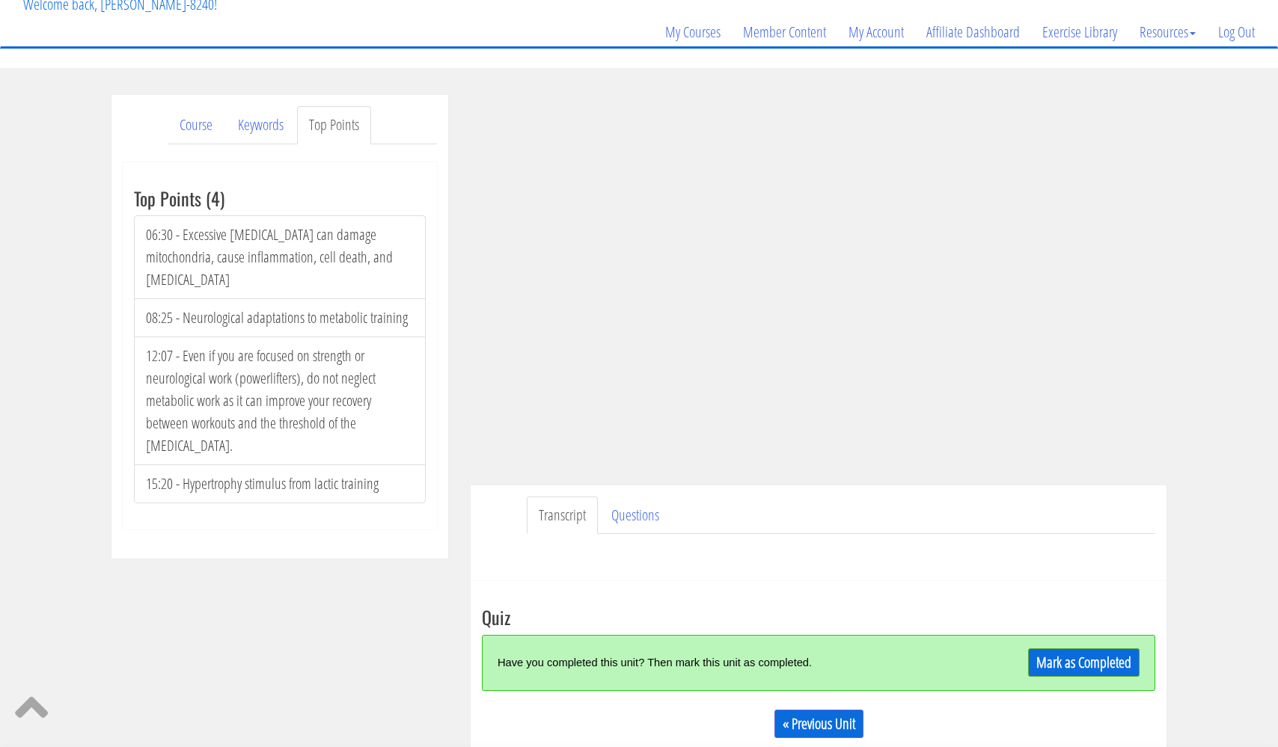
scroll to position [105, 0]
